Goal: Use online tool/utility

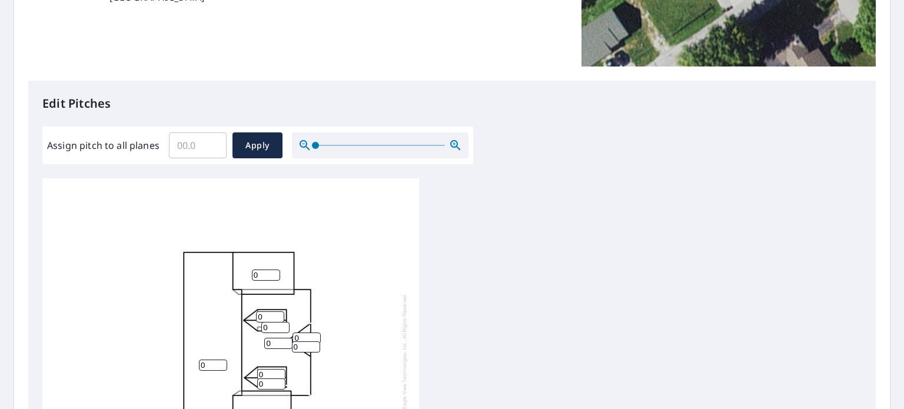
scroll to position [12, 0]
click at [214, 141] on input "0.1" at bounding box center [198, 145] width 58 height 33
click at [214, 141] on input "0.2" at bounding box center [198, 145] width 58 height 33
click at [214, 141] on input "0.3" at bounding box center [198, 145] width 58 height 33
click at [214, 141] on input "0.4" at bounding box center [198, 145] width 58 height 33
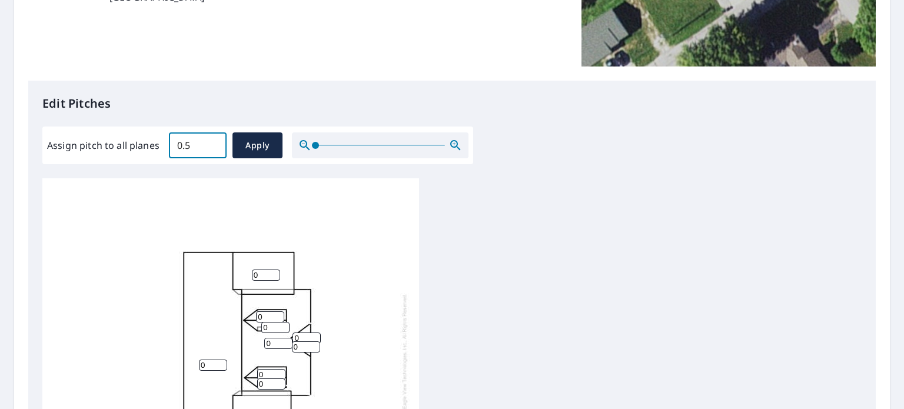
click at [214, 141] on input "0.5" at bounding box center [198, 145] width 58 height 33
click at [214, 141] on input "0.6" at bounding box center [198, 145] width 58 height 33
click at [214, 141] on input "0.7" at bounding box center [198, 145] width 58 height 33
type input "0.8"
click at [214, 141] on input "0.8" at bounding box center [198, 145] width 58 height 33
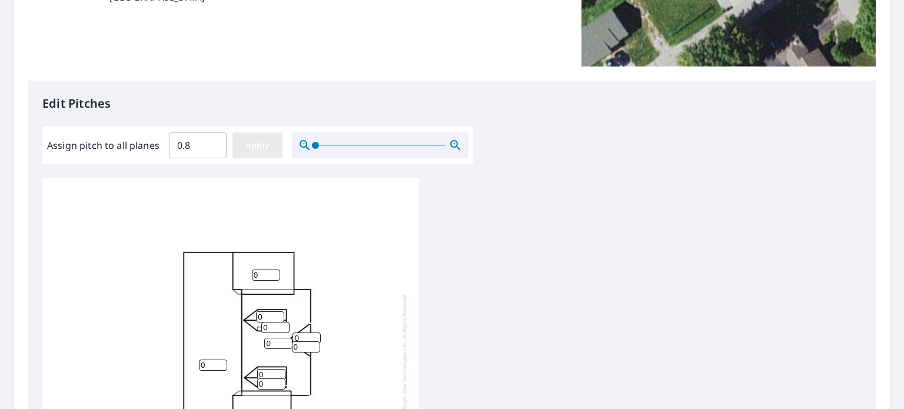
click at [261, 144] on span "Apply" at bounding box center [257, 145] width 31 height 15
type input "0.8"
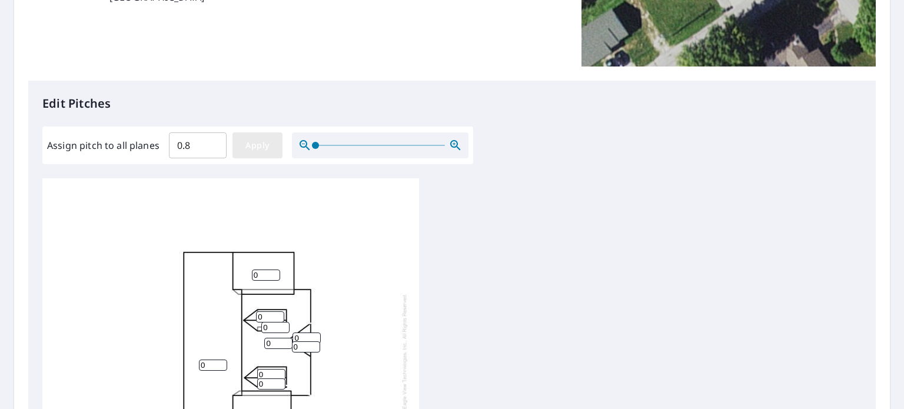
type input "0.8"
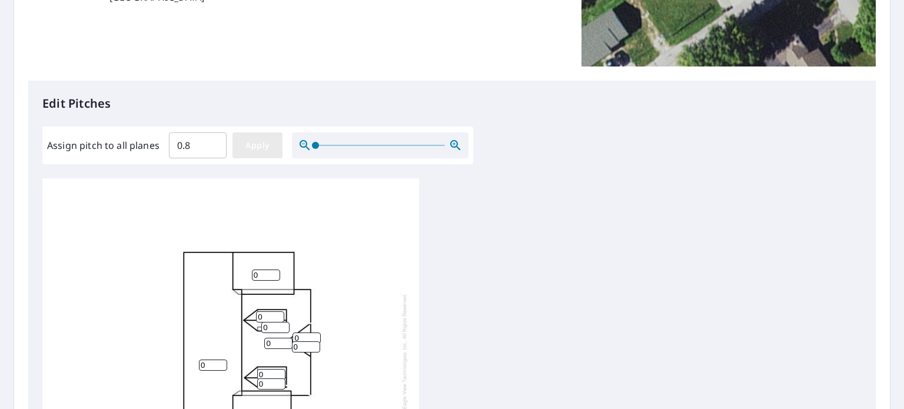
type input "0.8"
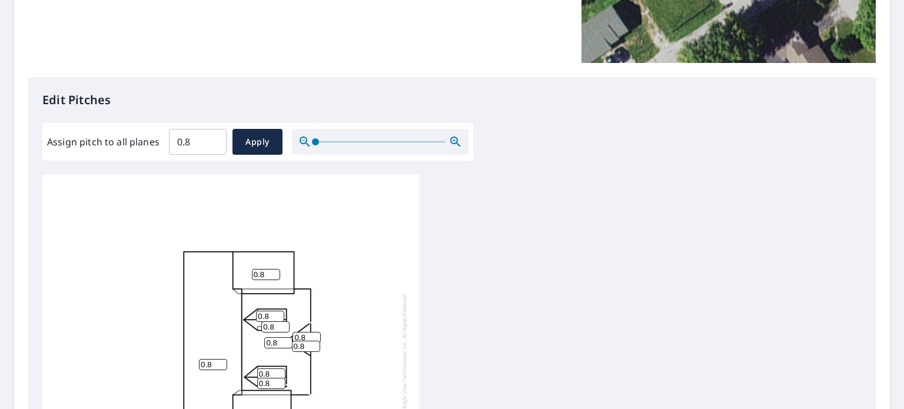
scroll to position [236, 0]
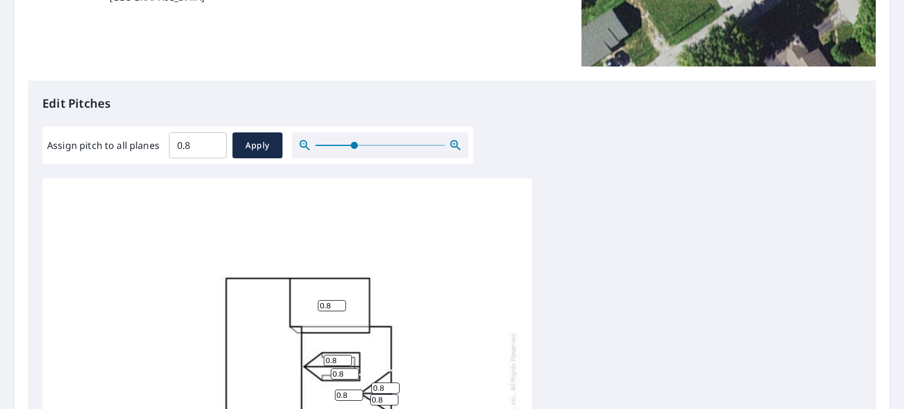
drag, startPoint x: 317, startPoint y: 145, endPoint x: 354, endPoint y: 145, distance: 36.5
click at [354, 145] on span at bounding box center [354, 145] width 7 height 7
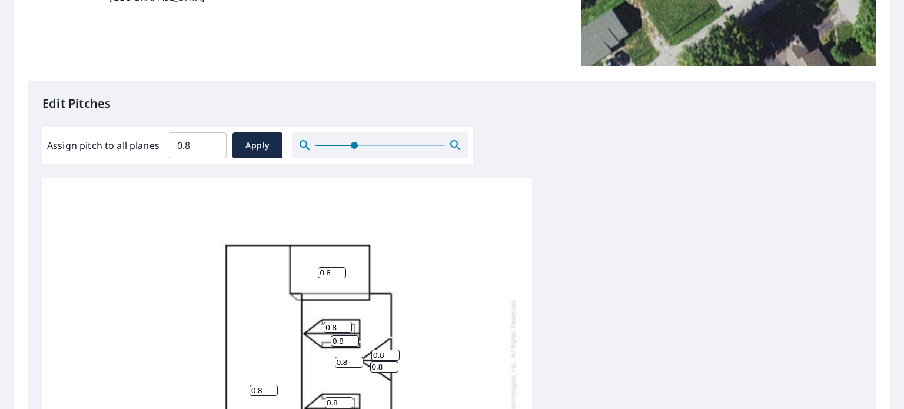
scroll to position [122, 0]
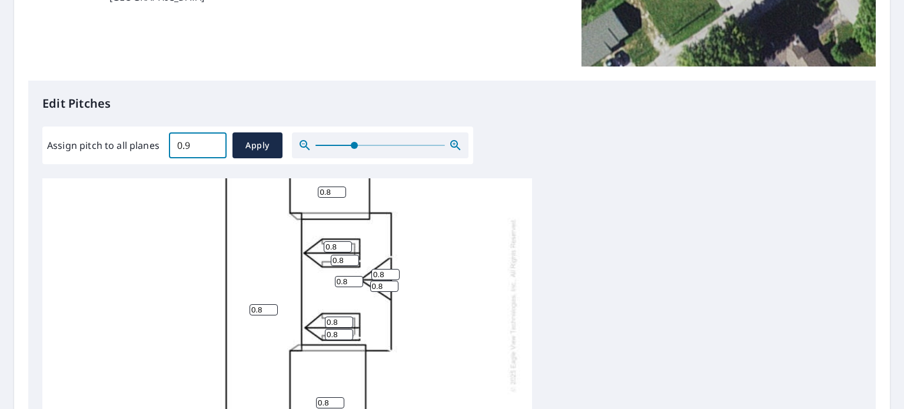
click at [213, 141] on input "0.9" at bounding box center [198, 145] width 58 height 33
click at [213, 141] on input "1" at bounding box center [198, 145] width 58 height 33
click at [213, 141] on input "1.1" at bounding box center [198, 145] width 58 height 33
click at [213, 141] on input "1.2" at bounding box center [198, 145] width 58 height 33
click at [213, 141] on input "2.7" at bounding box center [198, 145] width 58 height 33
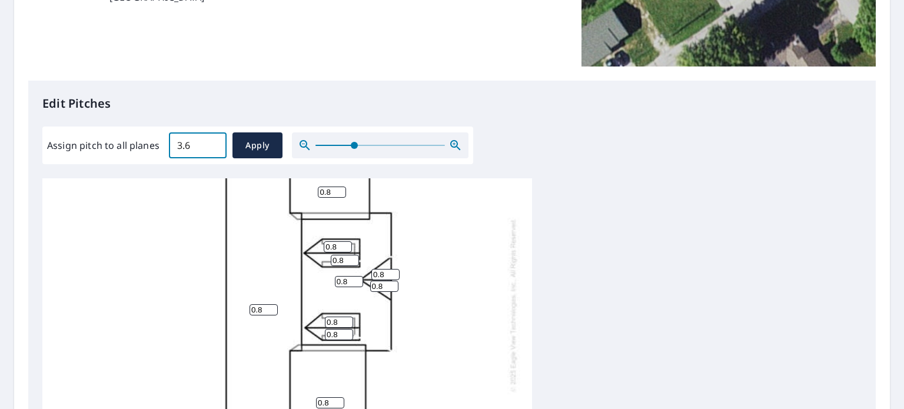
click at [213, 141] on input "3.6" at bounding box center [198, 145] width 58 height 33
click at [213, 141] on input "4.5" at bounding box center [198, 145] width 58 height 33
click at [213, 141] on input "5.3" at bounding box center [198, 145] width 58 height 33
click at [213, 141] on input "6.1" at bounding box center [198, 145] width 58 height 33
click at [213, 141] on input "6.7" at bounding box center [198, 145] width 58 height 33
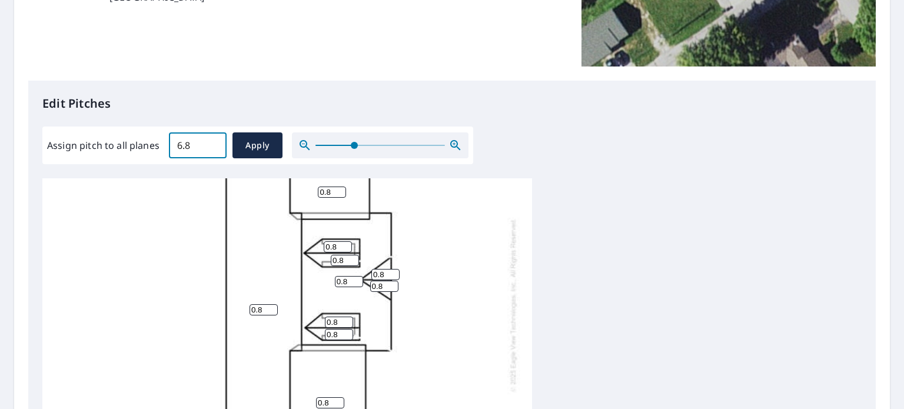
click at [213, 141] on input "6.8" at bounding box center [198, 145] width 58 height 33
click at [213, 141] on input "6.9" at bounding box center [198, 145] width 58 height 33
click at [213, 141] on input "7.4" at bounding box center [198, 145] width 58 height 33
click at [213, 141] on input "7.5" at bounding box center [198, 145] width 58 height 33
click at [213, 141] on input "7.6" at bounding box center [198, 145] width 58 height 33
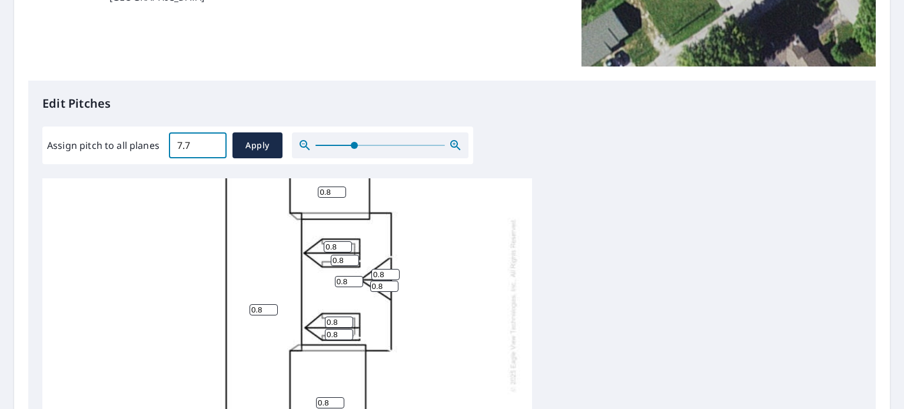
click at [213, 141] on input "7.7" at bounding box center [198, 145] width 58 height 33
click at [213, 141] on input "7.8" at bounding box center [198, 145] width 58 height 33
click at [213, 141] on input "7.9" at bounding box center [198, 145] width 58 height 33
click at [213, 141] on input "8" at bounding box center [198, 145] width 58 height 33
type input "8.1"
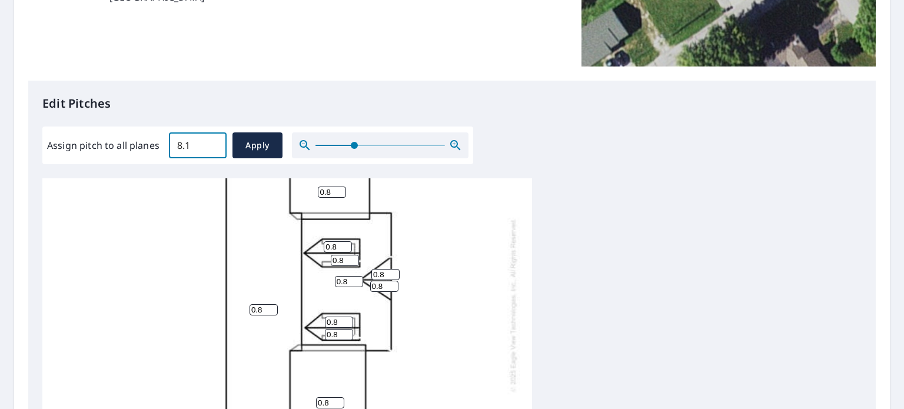
click at [213, 141] on input "8.1" at bounding box center [198, 145] width 58 height 33
click at [264, 144] on span "Apply" at bounding box center [257, 145] width 31 height 15
type input "8.1"
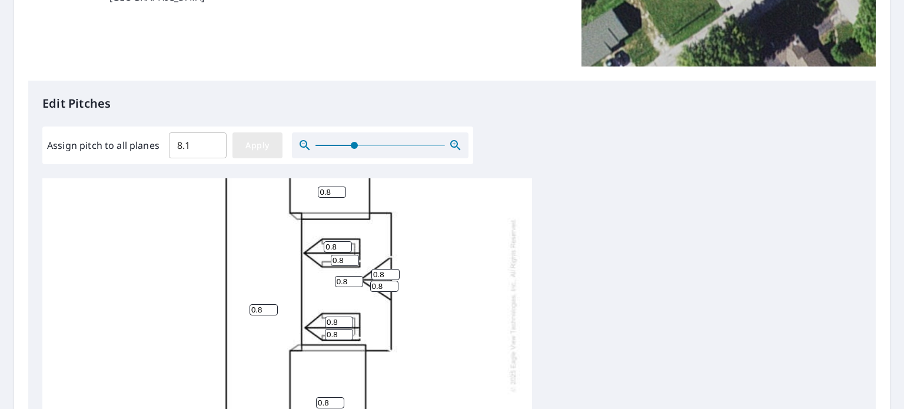
type input "8.1"
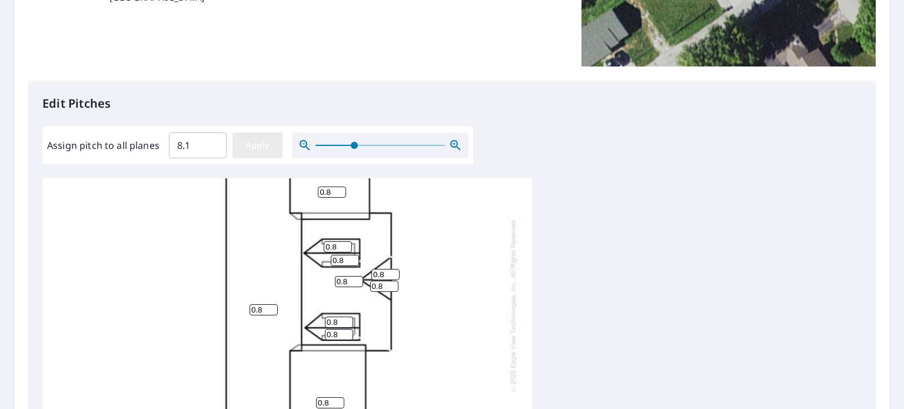
type input "8.1"
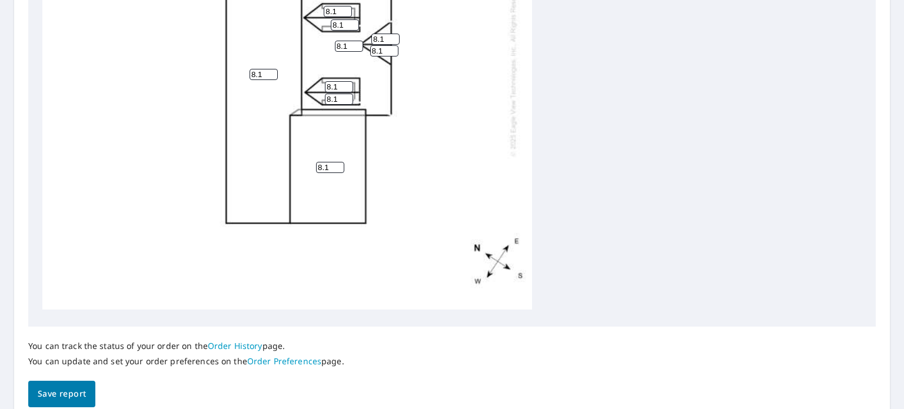
scroll to position [522, 0]
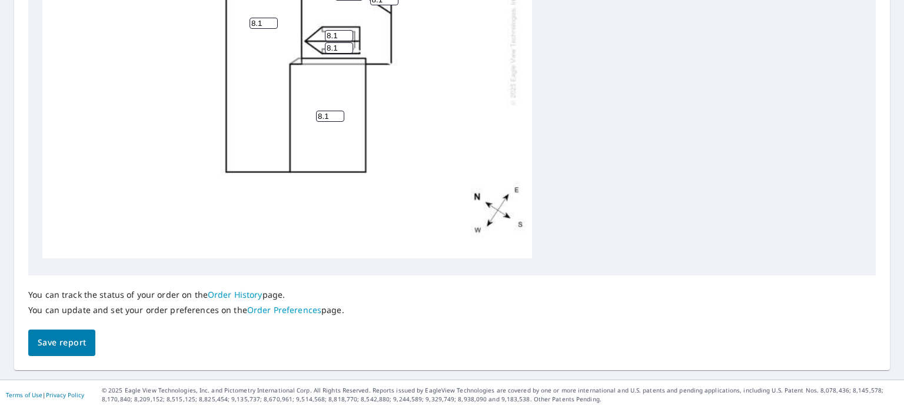
click at [71, 344] on span "Save report" at bounding box center [62, 343] width 48 height 15
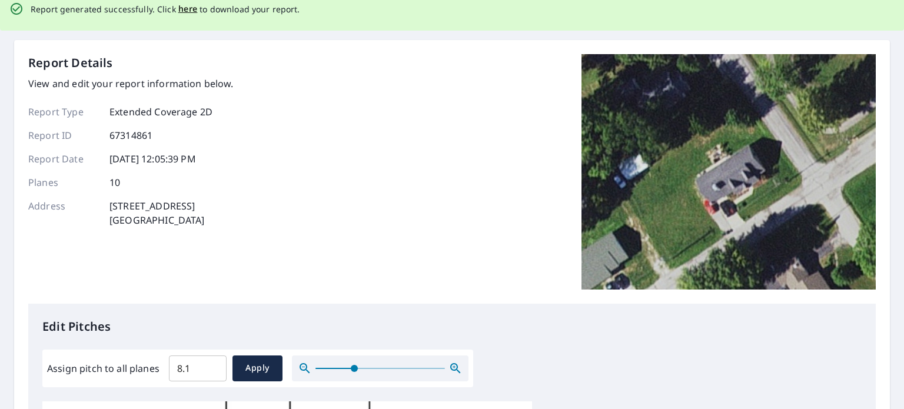
scroll to position [0, 0]
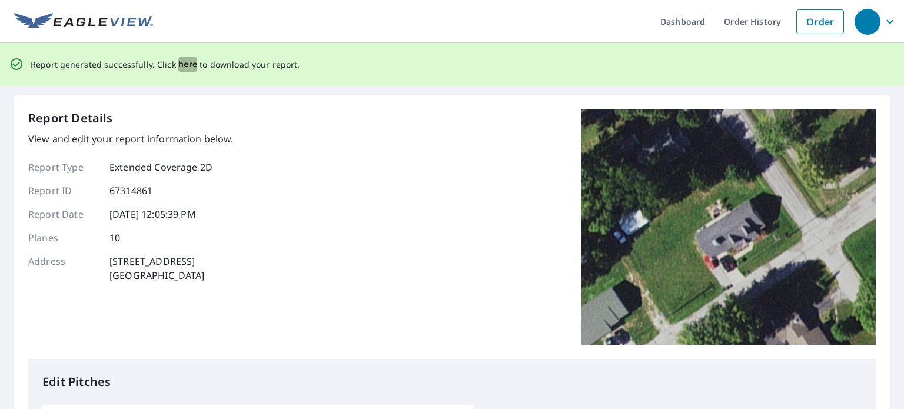
click at [184, 65] on span "here" at bounding box center [187, 64] width 19 height 15
